Goal: Find contact information: Find contact information

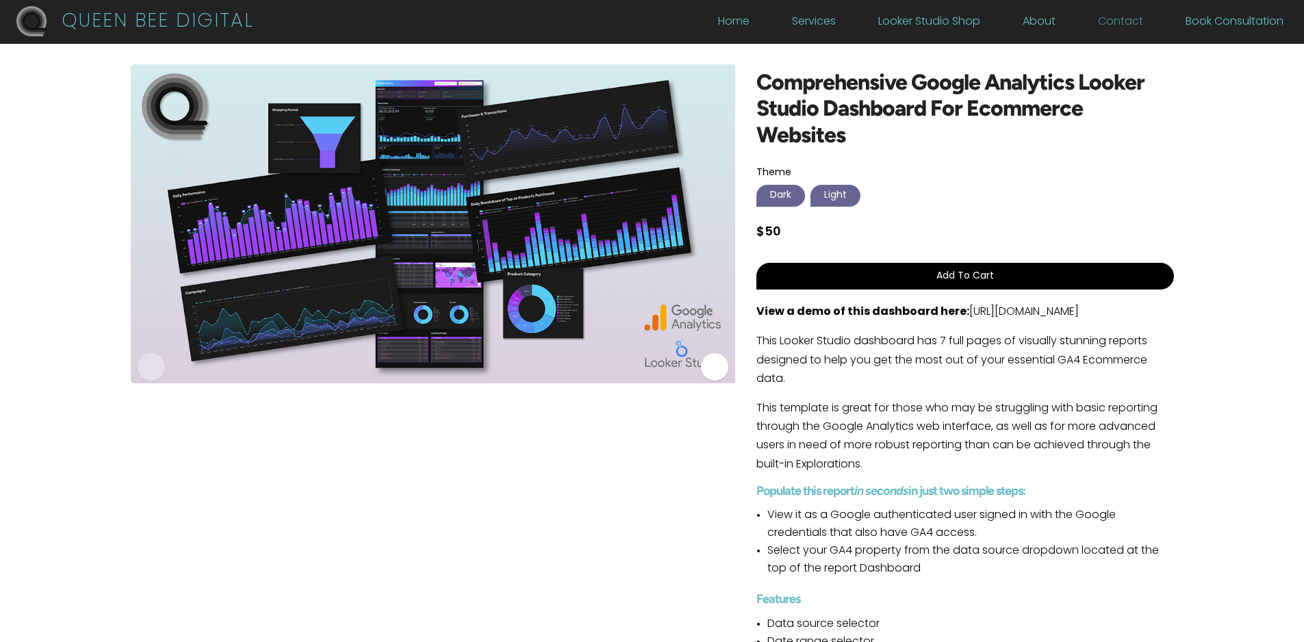
click at [1132, 20] on link "Contact" at bounding box center [1120, 24] width 45 height 15
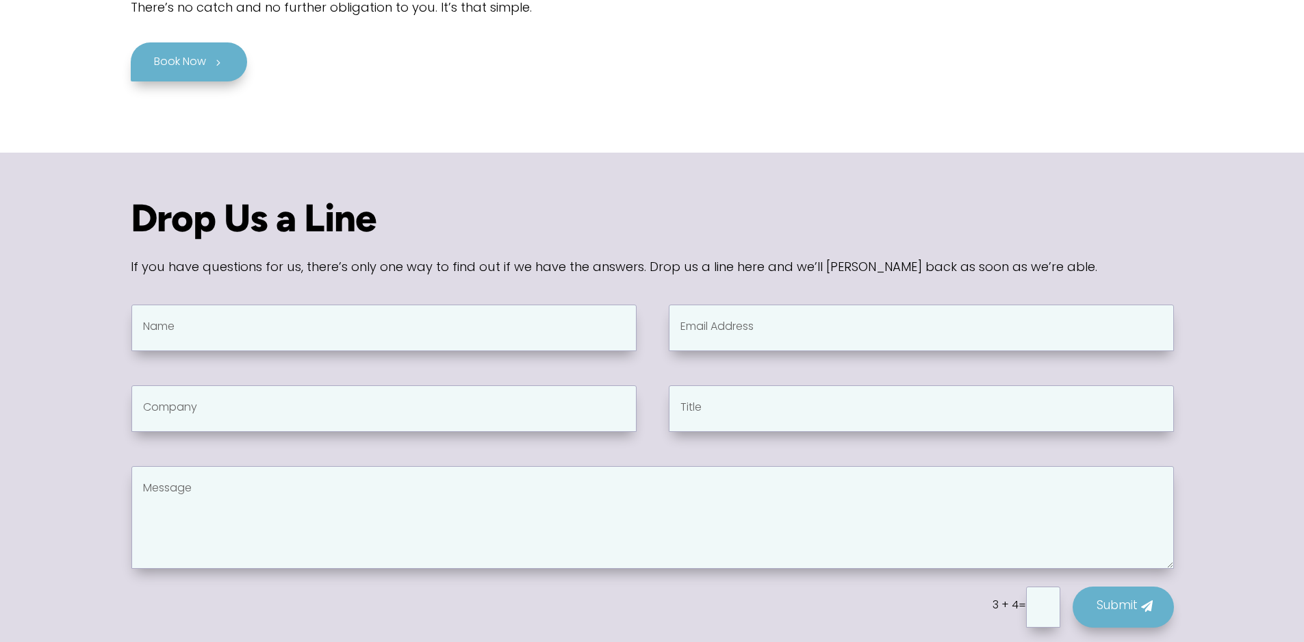
scroll to position [482, 0]
click at [339, 476] on textarea "Message" at bounding box center [652, 516] width 1042 height 103
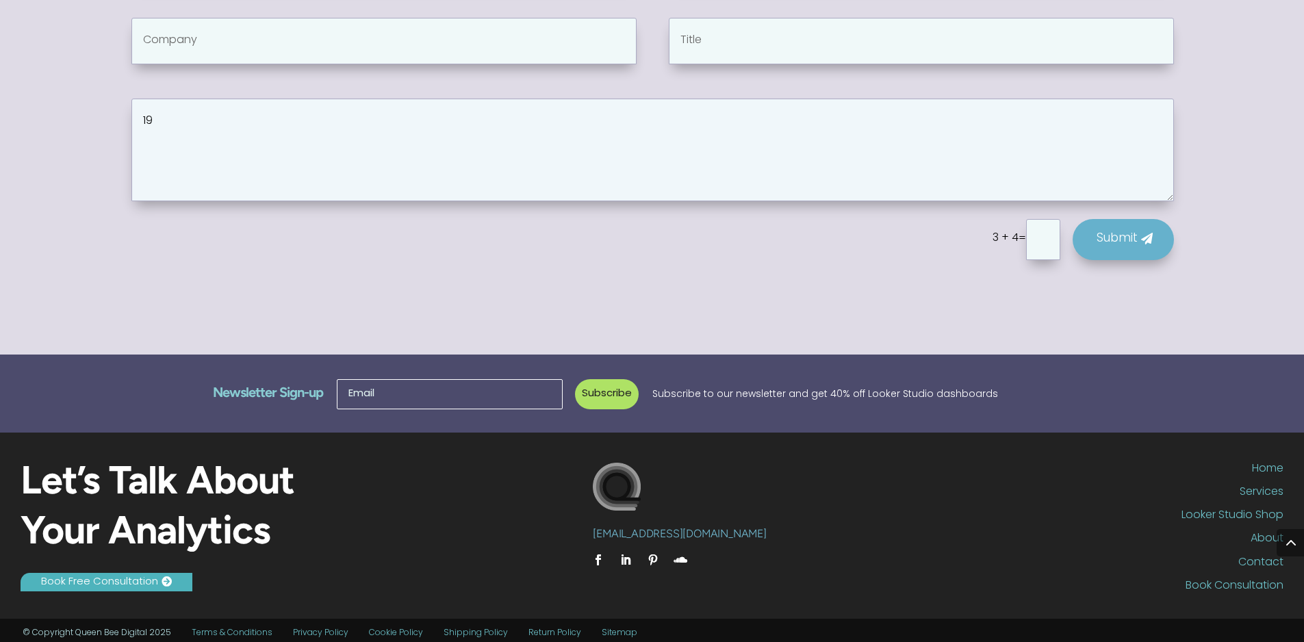
scroll to position [850, 0]
click at [722, 118] on textarea "19Dwight.Christiansen@yahoo.com" at bounding box center [652, 149] width 1042 height 103
type textarea "19Dwight.Christiansen@yahoo.com"
click at [935, 487] on link "Services" at bounding box center [1072, 494] width 421 height 18
